Goal: Information Seeking & Learning: Check status

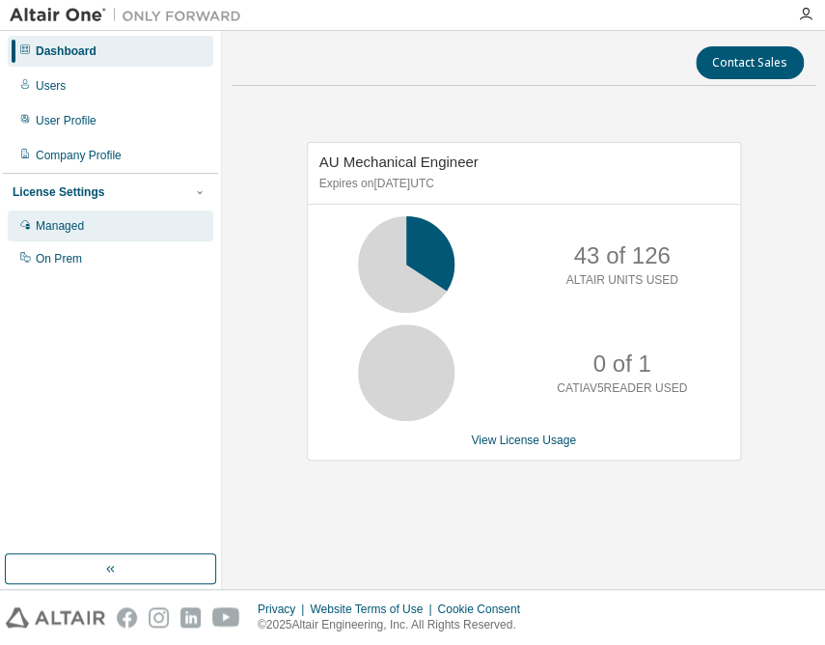
click at [69, 227] on div "Managed" at bounding box center [60, 225] width 48 height 15
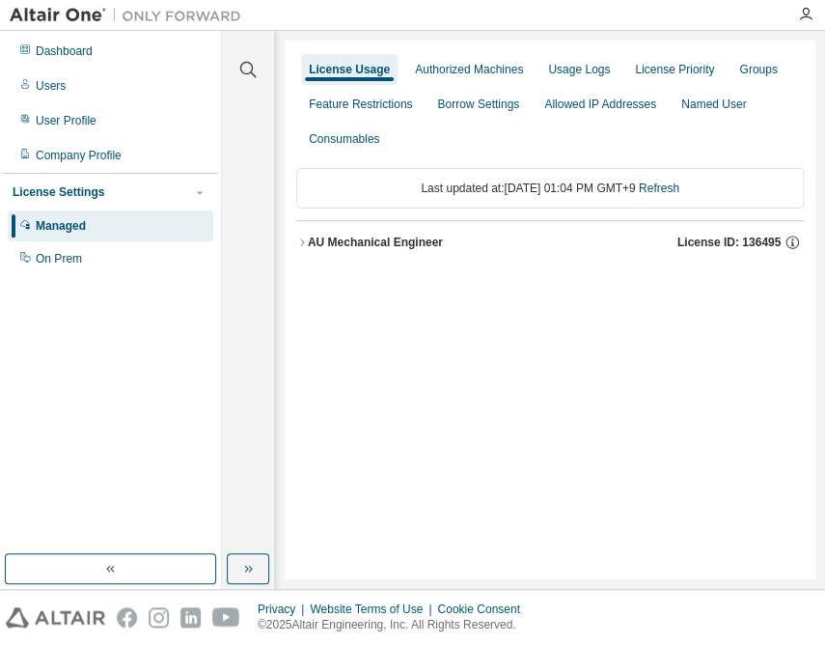
click at [424, 251] on button "AU Mechanical Engineer License ID: 136495" at bounding box center [550, 242] width 508 height 42
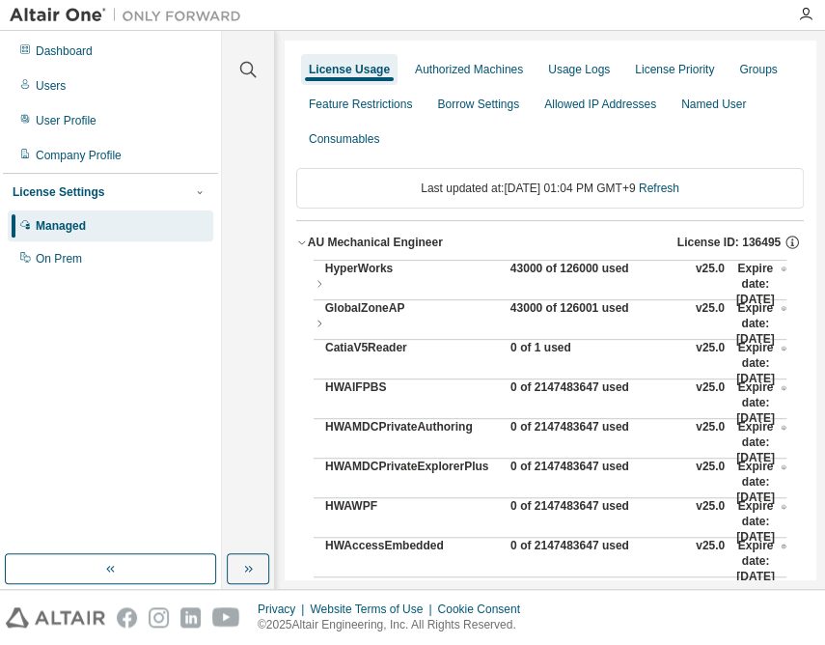
click at [588, 274] on div "43000 of 126000 used" at bounding box center [598, 284] width 174 height 46
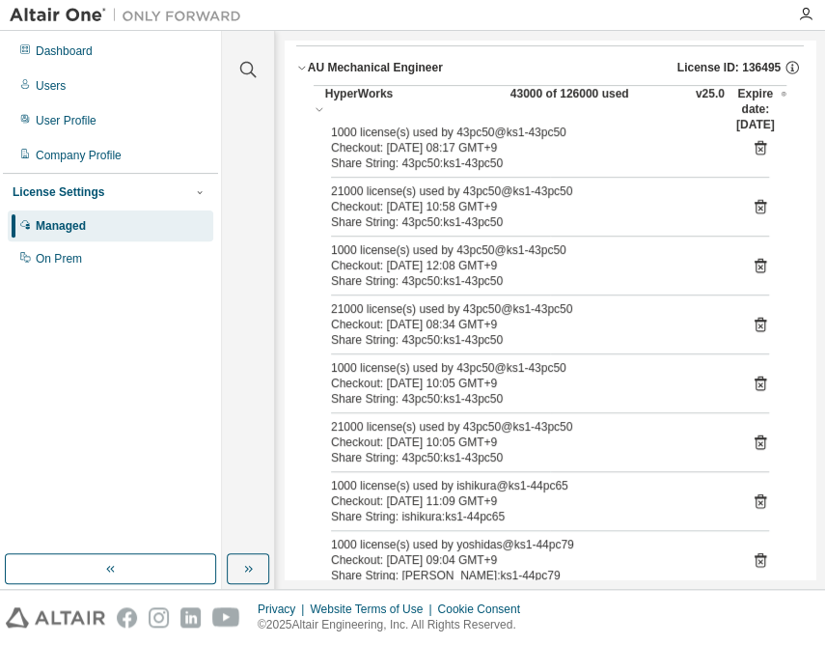
scroll to position [350, 0]
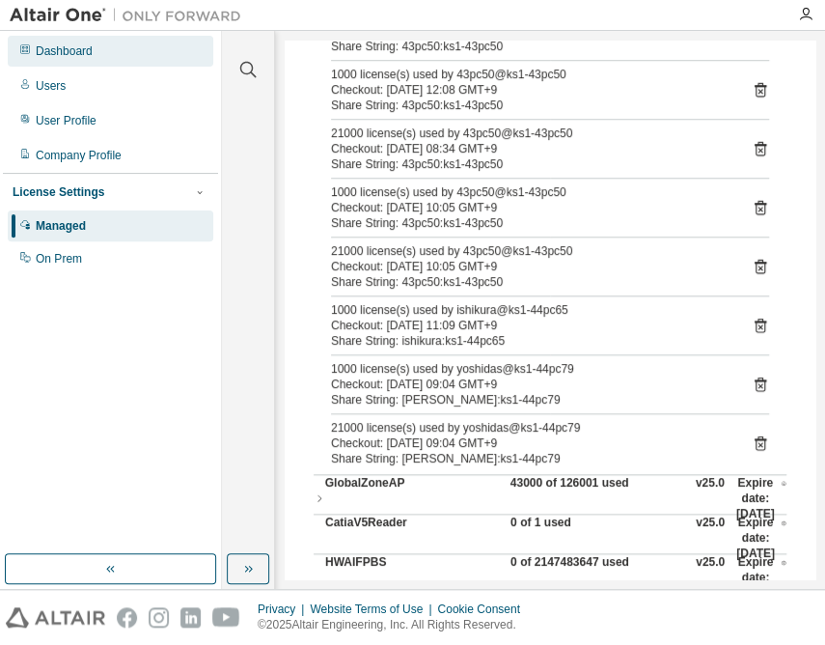
click at [54, 48] on div "Dashboard" at bounding box center [64, 50] width 57 height 15
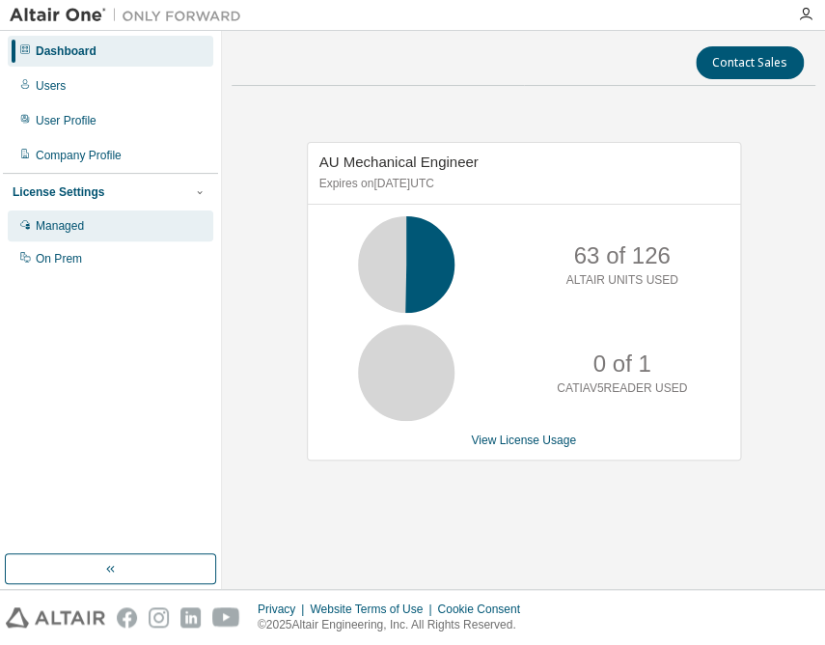
click at [78, 226] on div "Managed" at bounding box center [60, 225] width 48 height 15
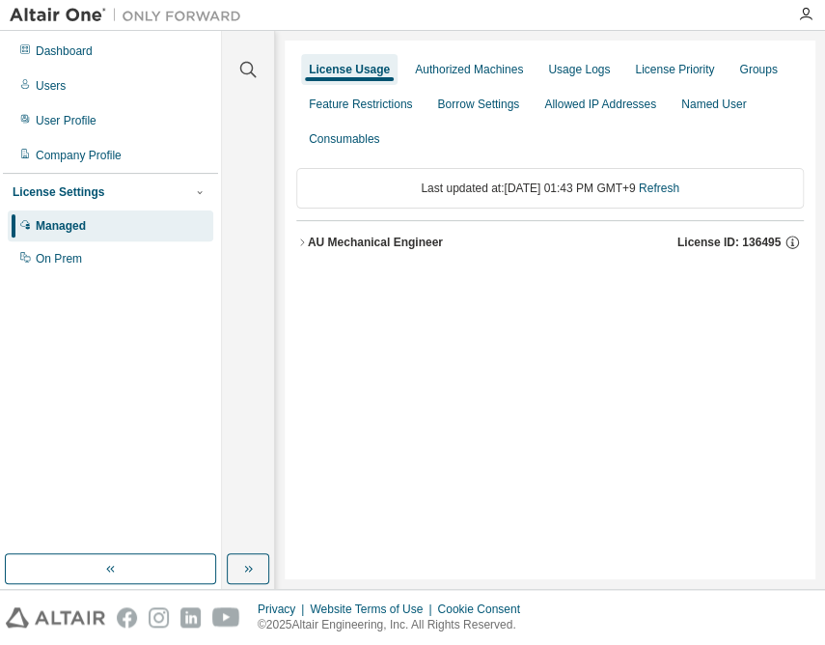
click at [381, 238] on div "AU Mechanical Engineer" at bounding box center [375, 242] width 135 height 15
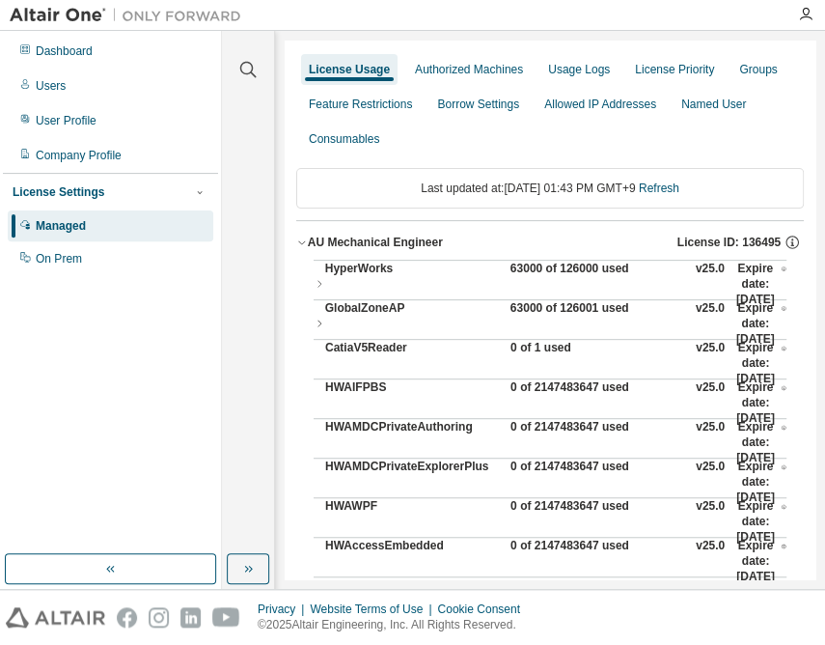
click at [550, 263] on div "63000 of 126000 used" at bounding box center [598, 284] width 174 height 46
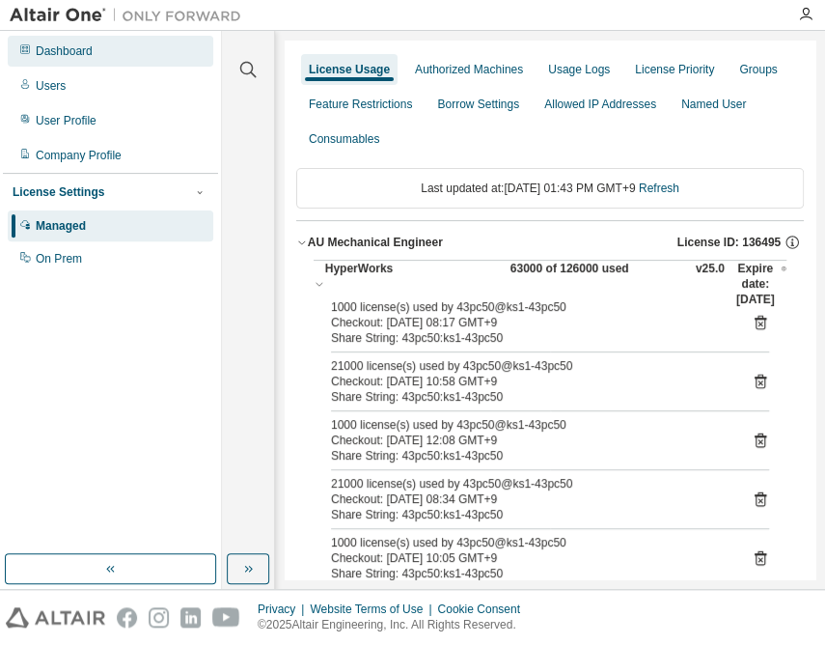
click at [61, 57] on div "Dashboard" at bounding box center [64, 50] width 57 height 15
